Goal: Information Seeking & Learning: Compare options

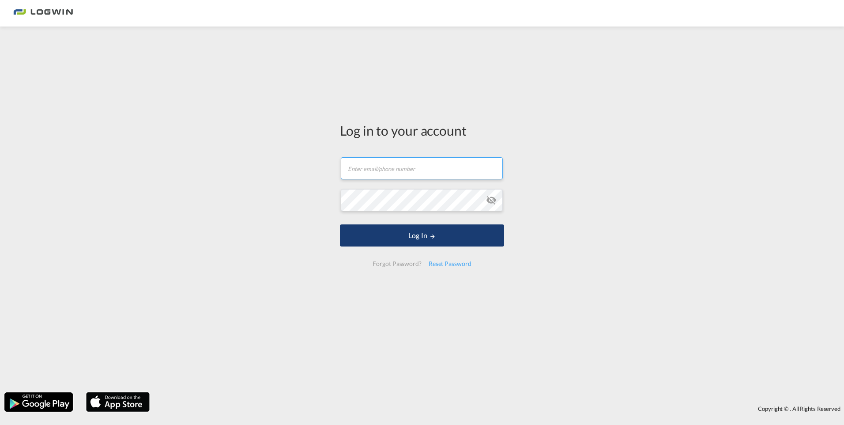
type input "[PERSON_NAME][EMAIL_ADDRESS][DOMAIN_NAME]"
click at [483, 244] on button "Log In" at bounding box center [422, 235] width 164 height 22
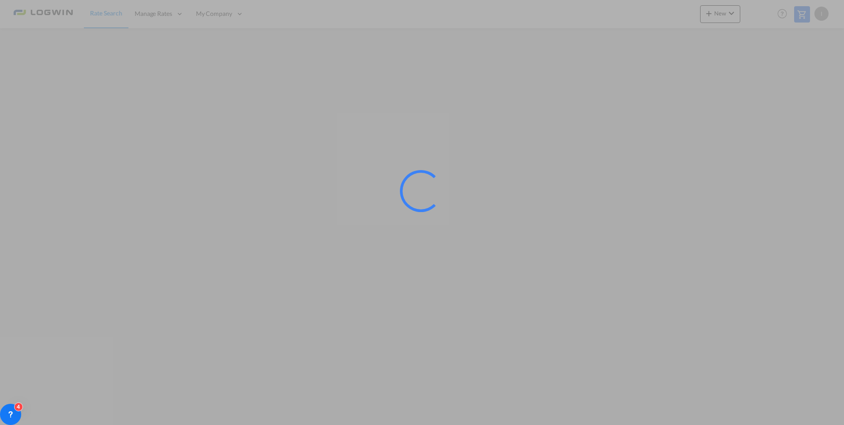
drag, startPoint x: 424, startPoint y: 12, endPoint x: 693, endPoint y: 193, distance: 324.1
click at [693, 193] on div at bounding box center [422, 212] width 844 height 425
